Goal: Information Seeking & Learning: Learn about a topic

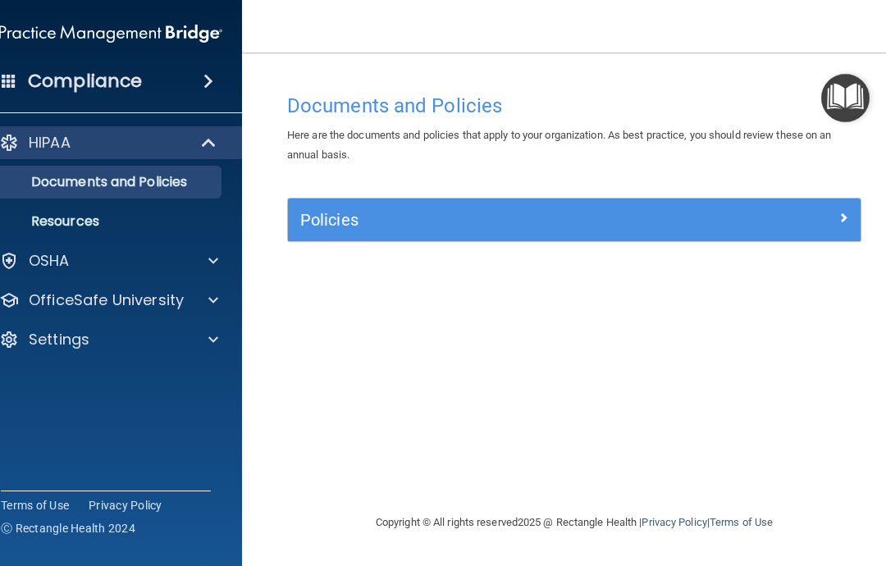
click at [157, 304] on p "OfficeSafe University" at bounding box center [106, 300] width 155 height 20
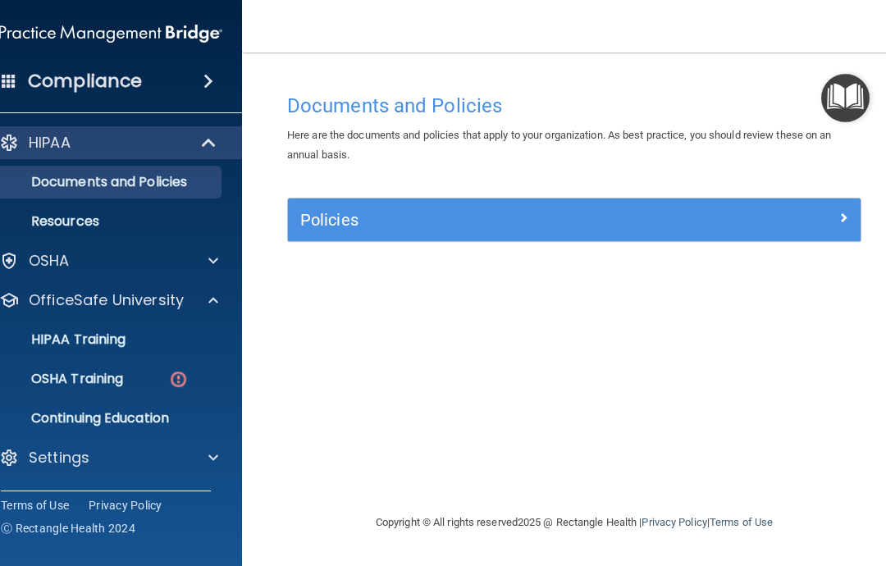
click at [123, 377] on p "OSHA Training" at bounding box center [56, 379] width 133 height 16
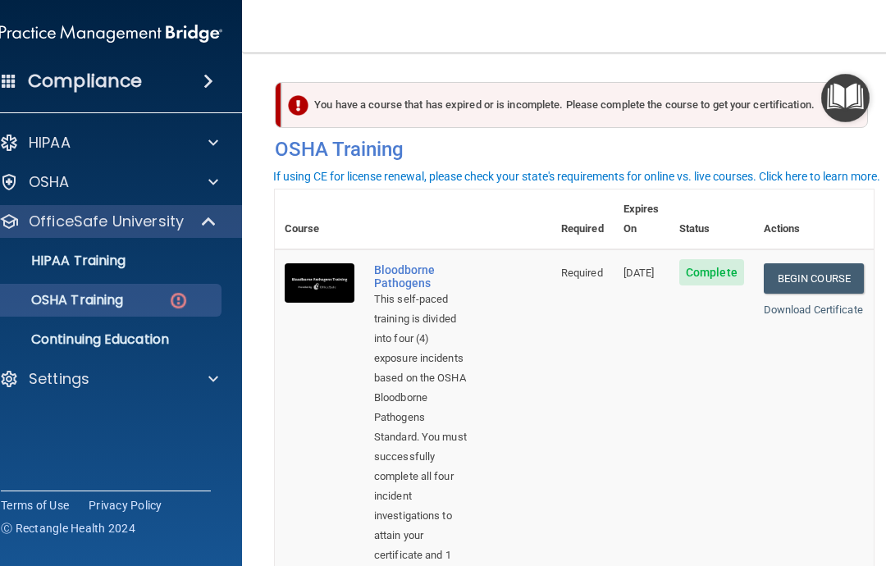
click at [835, 263] on link "Begin Course" at bounding box center [813, 278] width 100 height 30
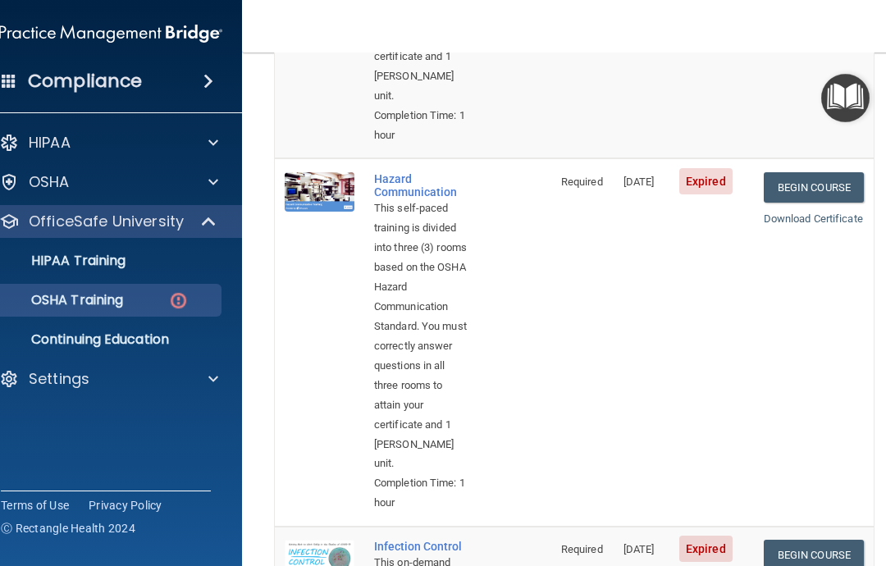
scroll to position [498, 0]
click at [818, 187] on link "Begin Course" at bounding box center [813, 188] width 100 height 30
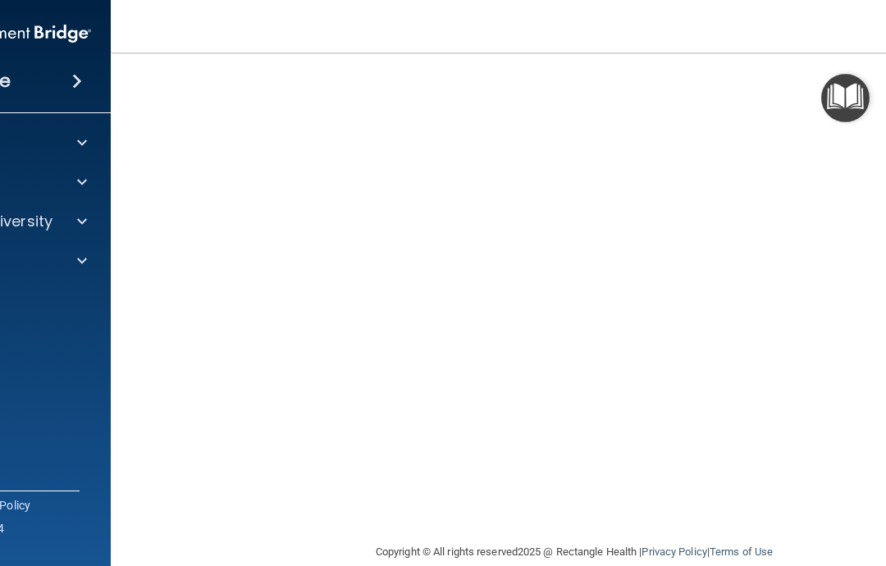
scroll to position [146, 0]
click at [53, 303] on img at bounding box center [47, 300] width 20 height 20
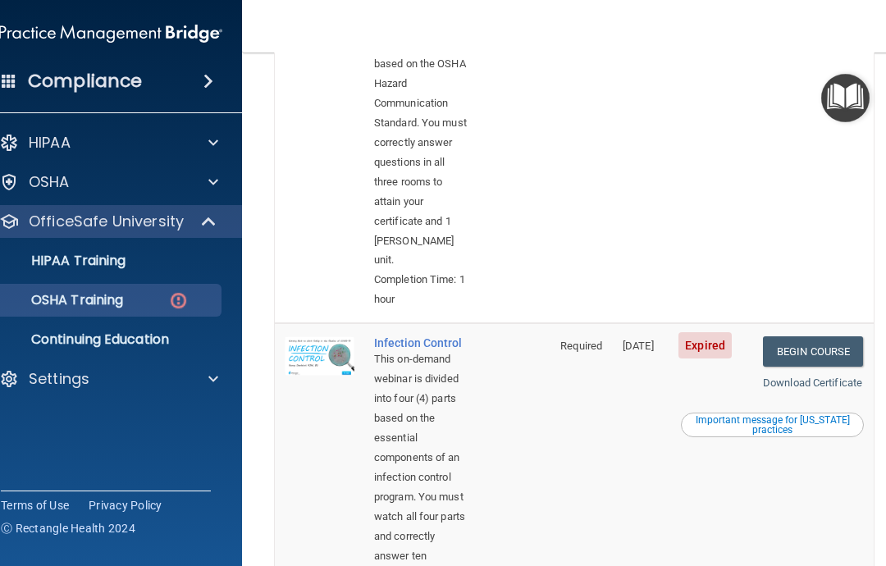
scroll to position [761, 0]
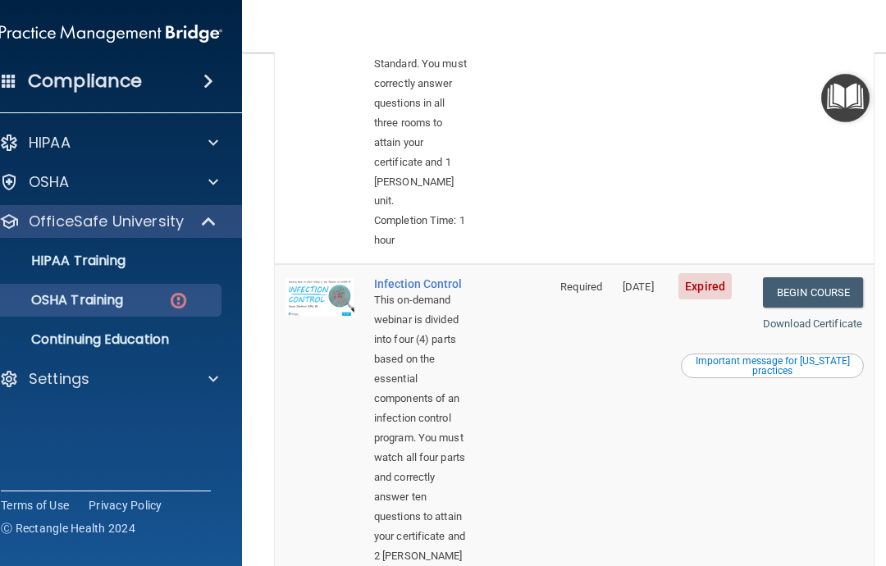
click at [822, 289] on link "Begin Course" at bounding box center [813, 292] width 100 height 30
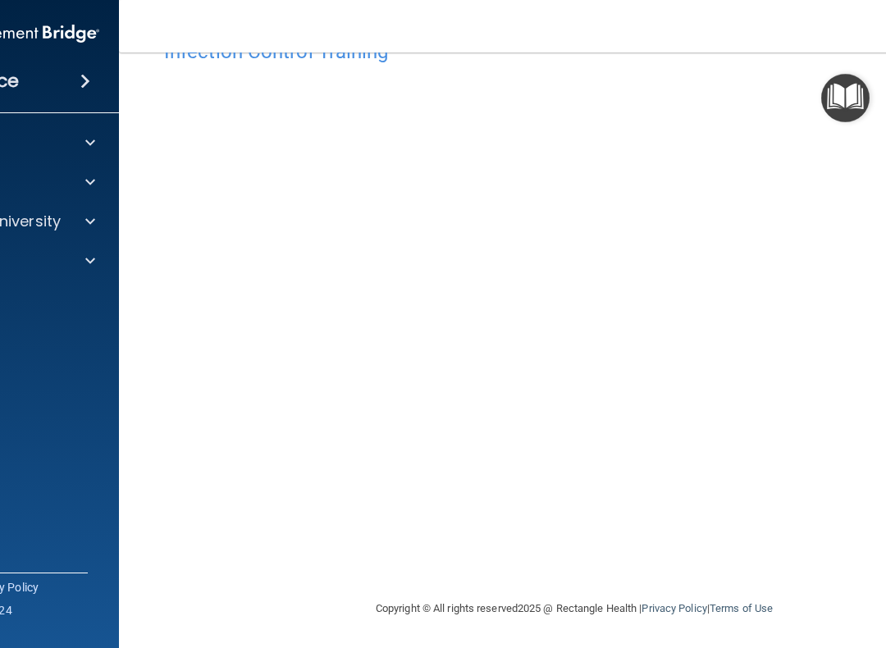
scroll to position [53, 0]
